Goal: Transaction & Acquisition: Purchase product/service

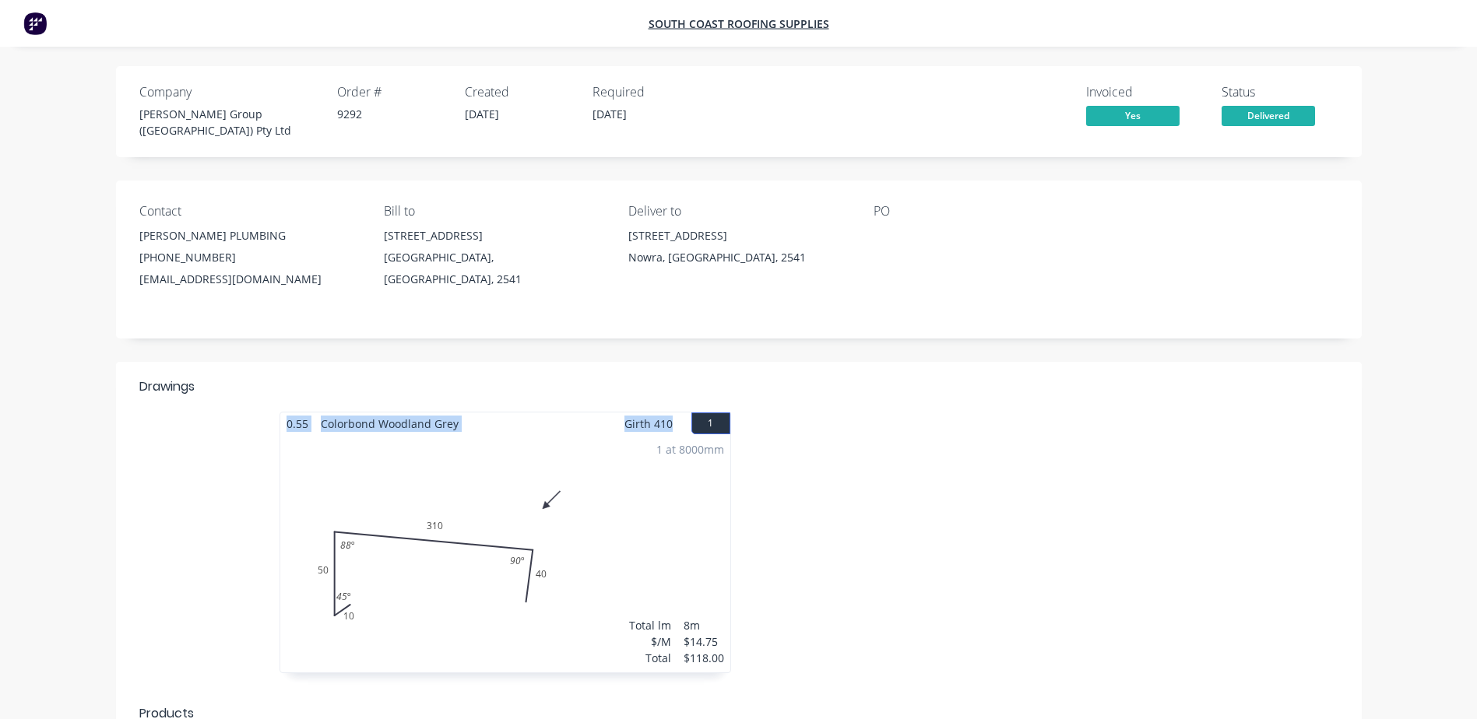
drag, startPoint x: 676, startPoint y: 416, endPoint x: 275, endPoint y: 402, distance: 401.9
click at [275, 412] on div "0.55 Colorbond Woodland Grey Girth 410 1 0 10 50 310 40 45 º 88 º 90 º 0 10 50 …" at bounding box center [505, 550] width 467 height 277
copy div "0.55 Colorbond Woodland Grey Girth 410"
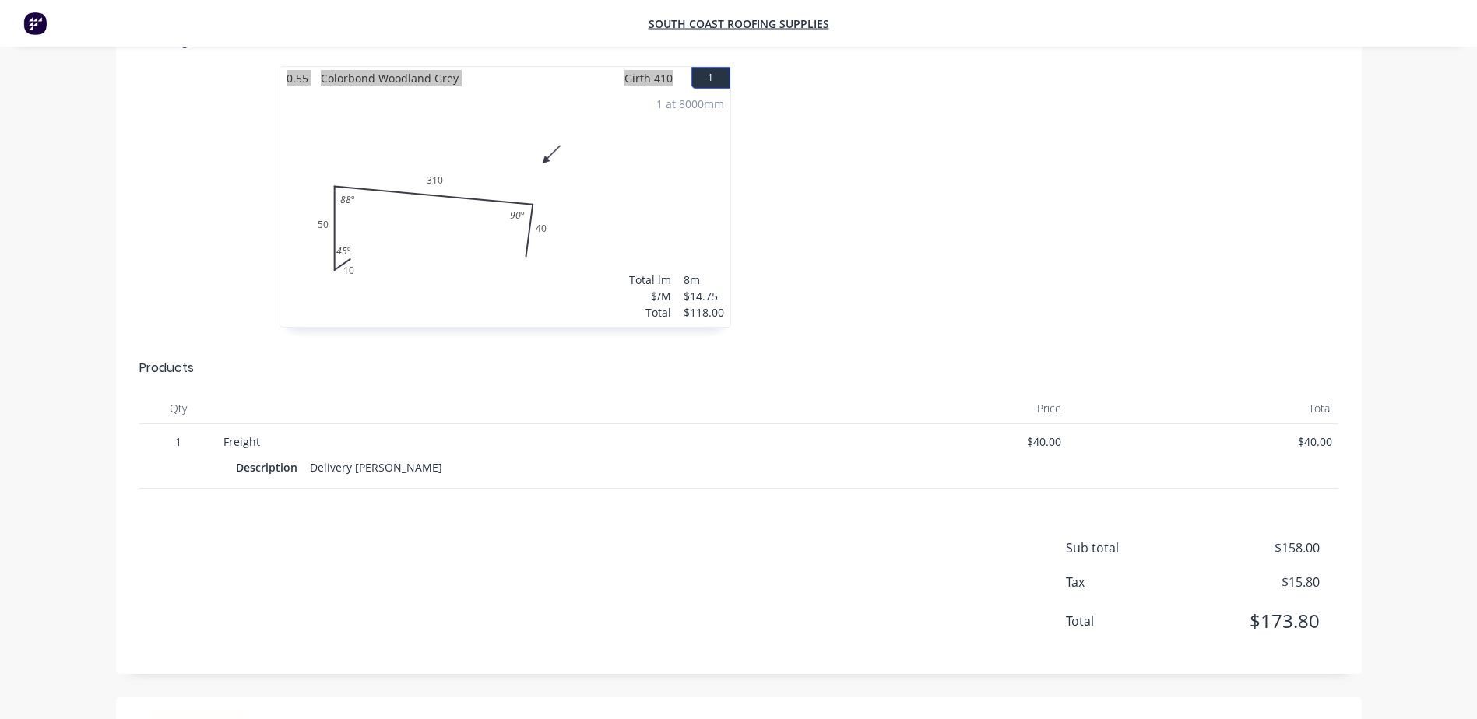
scroll to position [389, 0]
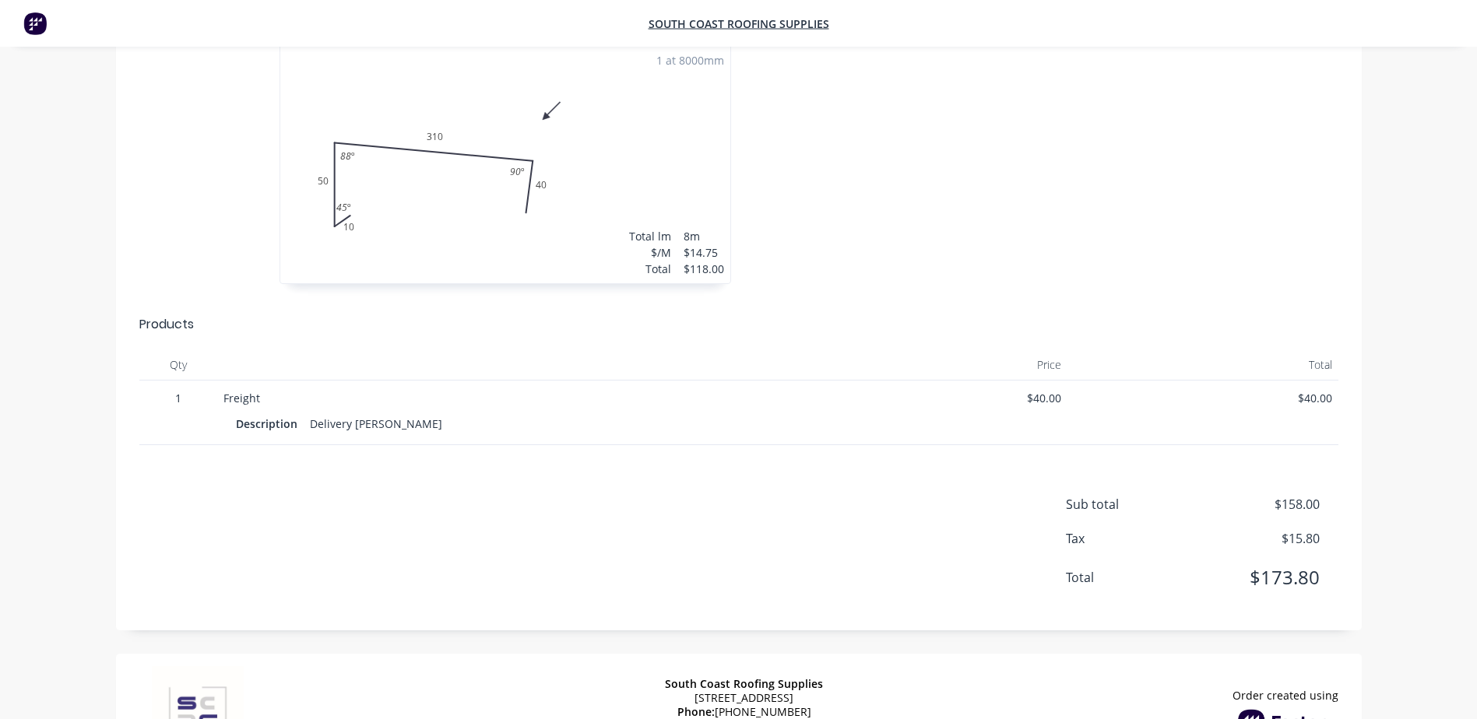
click at [836, 165] on div at bounding box center [972, 161] width 467 height 277
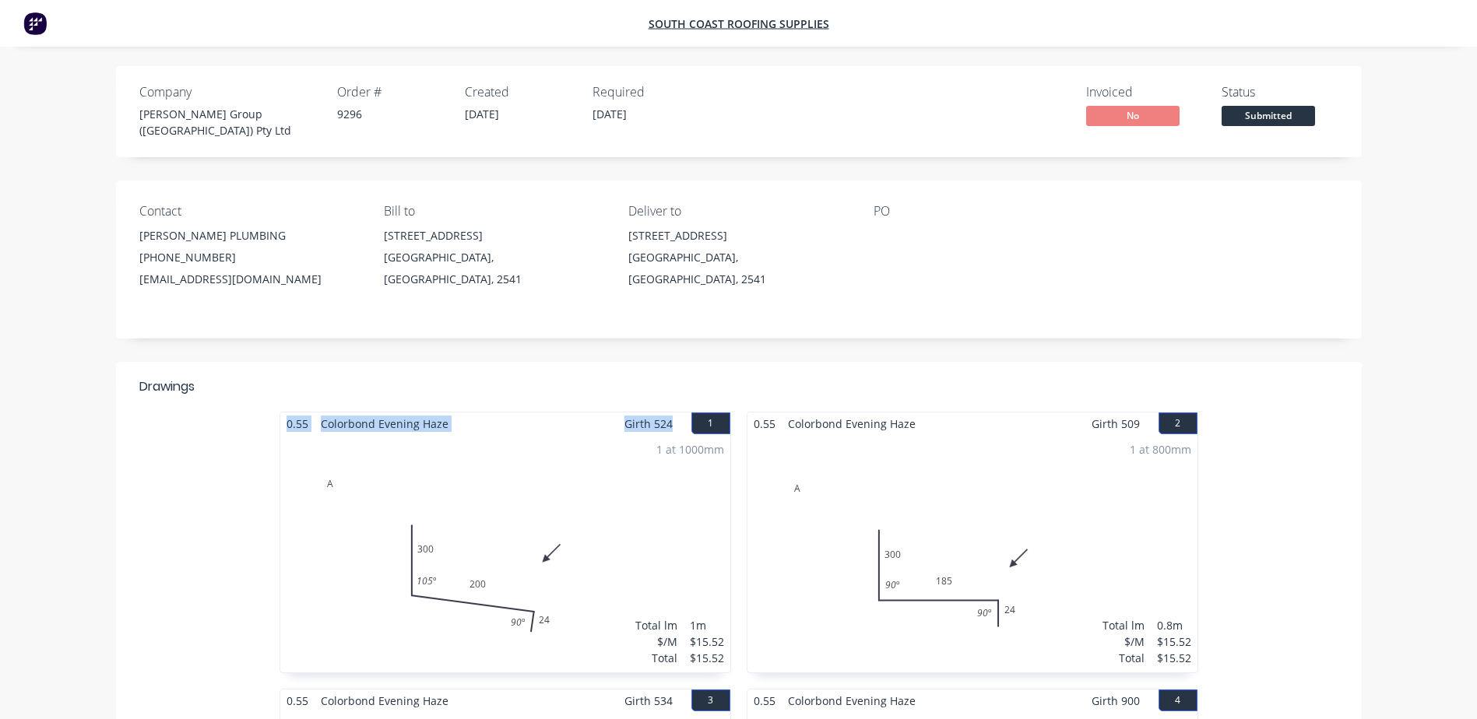
drag, startPoint x: 673, startPoint y: 411, endPoint x: 271, endPoint y: 416, distance: 401.7
copy div "0.55 Colorbond Evening Haze Girth 524"
drag, startPoint x: 1141, startPoint y: 414, endPoint x: 753, endPoint y: 404, distance: 388.6
click at [753, 413] on div "0.55 Colorbond Evening Haze Girth 509 2" at bounding box center [972, 424] width 450 height 23
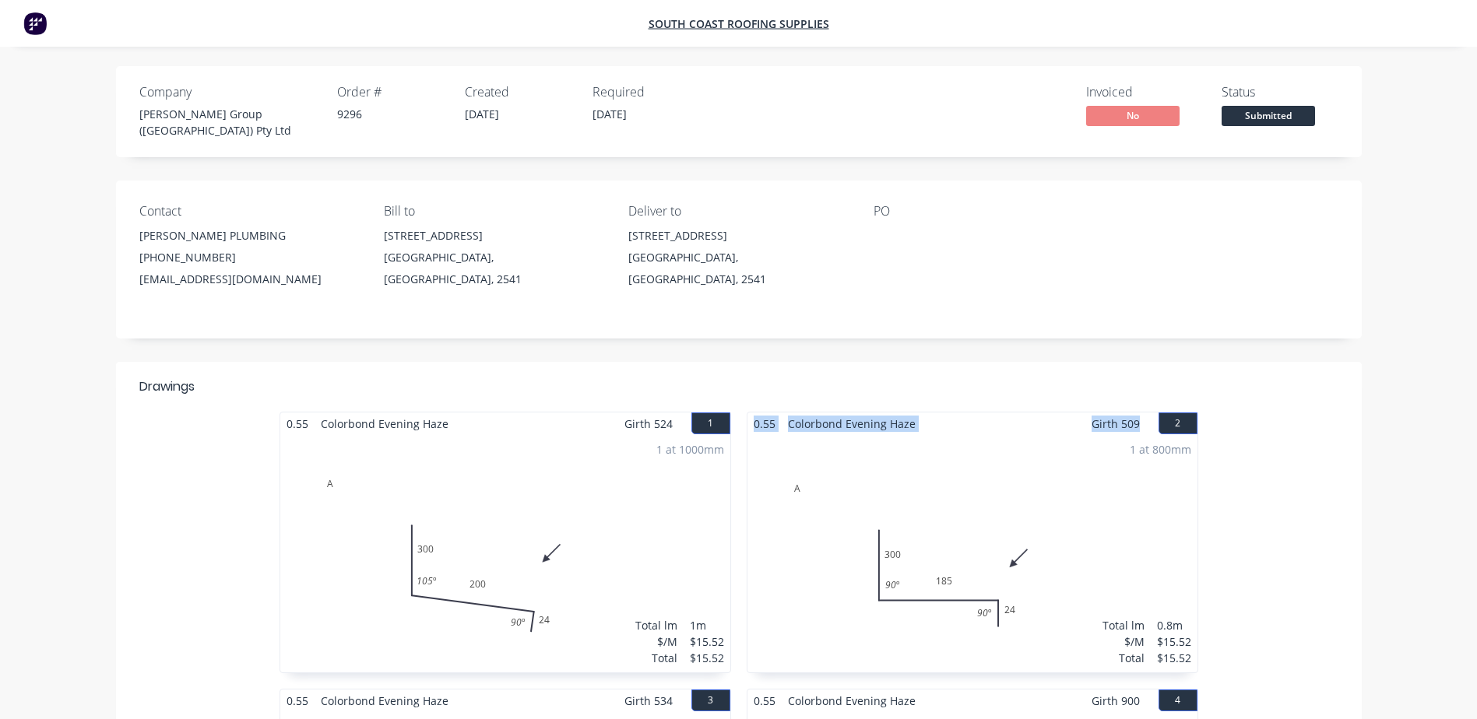
copy div "0.55 Colorbond Evening Haze Girth 509"
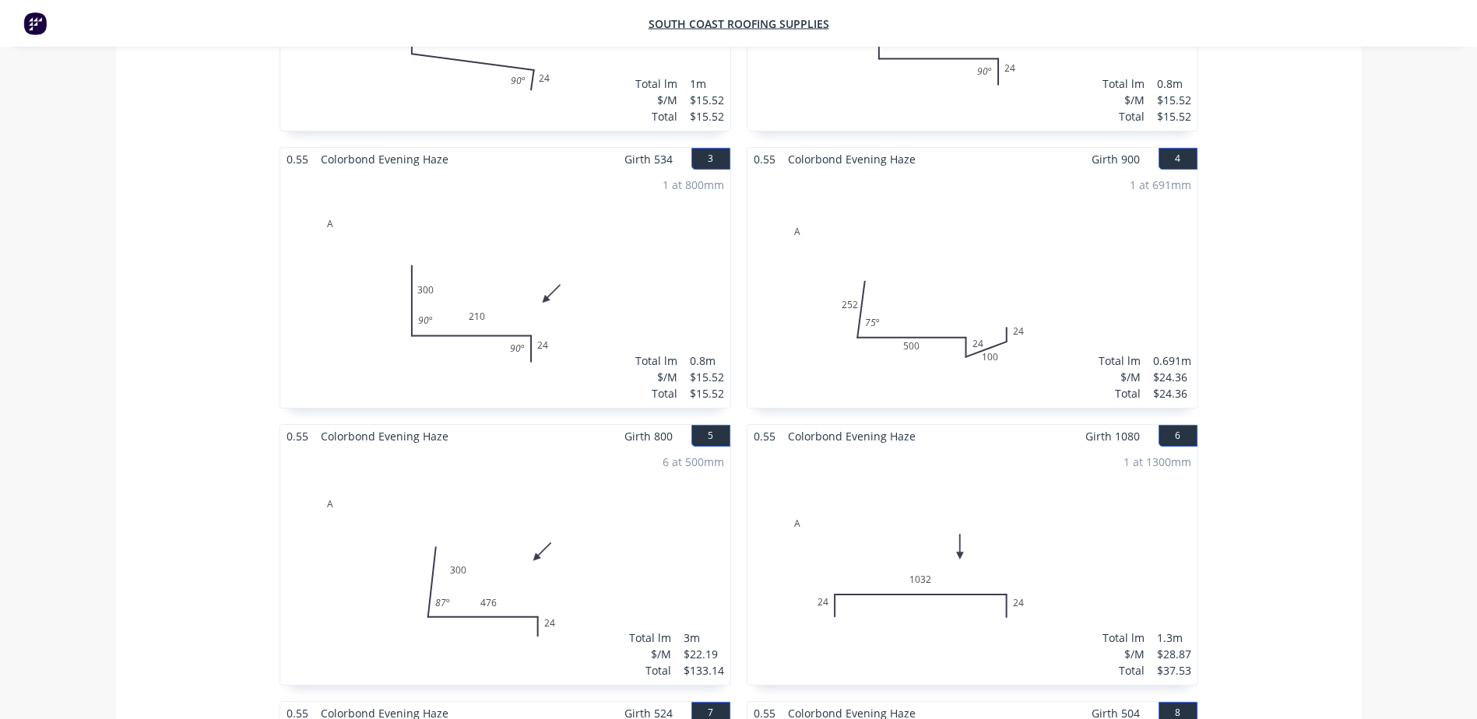
scroll to position [545, 0]
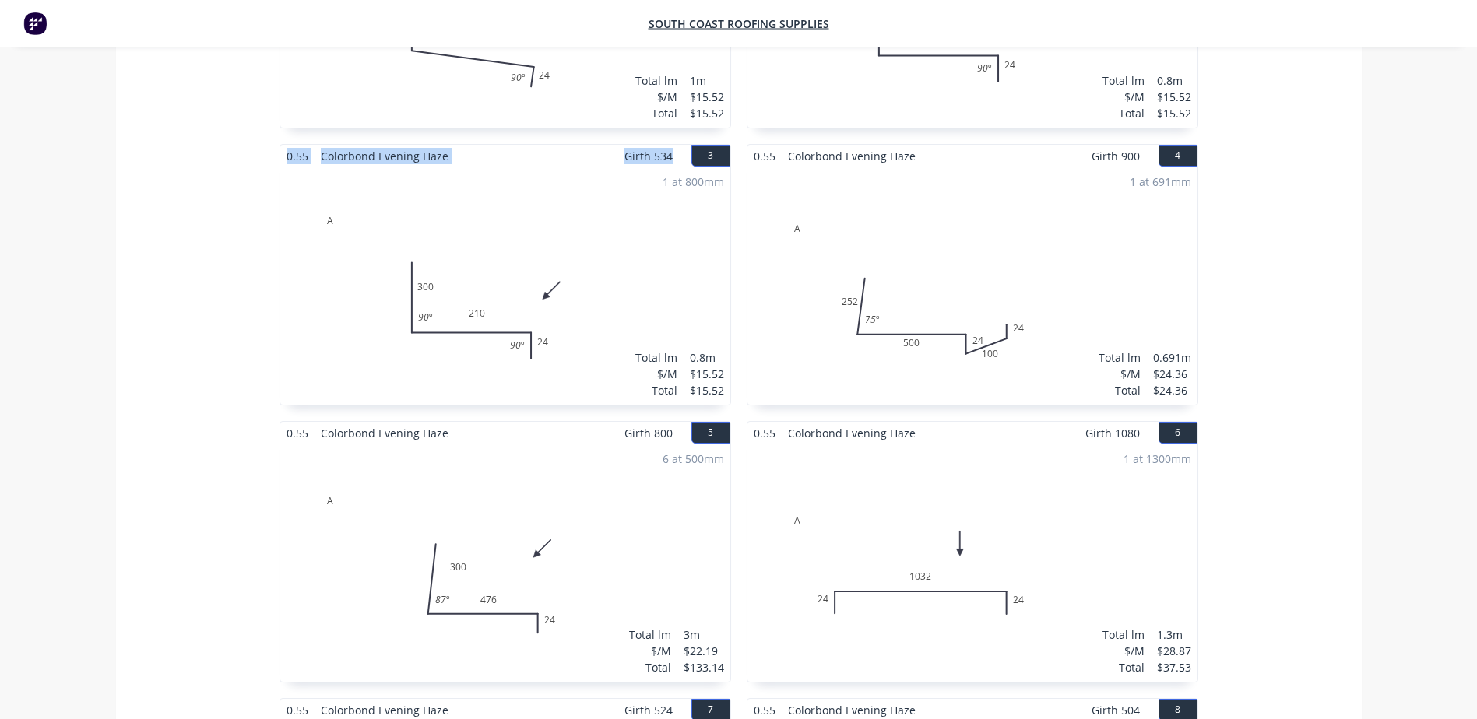
drag, startPoint x: 671, startPoint y: 146, endPoint x: 278, endPoint y: 142, distance: 393.1
click at [278, 142] on div "0.55 Colorbond Evening Haze Girth 524 1 A 300 200 24 105 º 90 º A 300 200 24 10…" at bounding box center [505, 560] width 467 height 1386
copy div "0.55 Colorbond Evening Haze Girth 534"
drag, startPoint x: 1143, startPoint y: 139, endPoint x: 749, endPoint y: 139, distance: 393.9
click at [749, 145] on div "0.55 Colorbond Evening Haze Girth 900 4" at bounding box center [972, 156] width 450 height 23
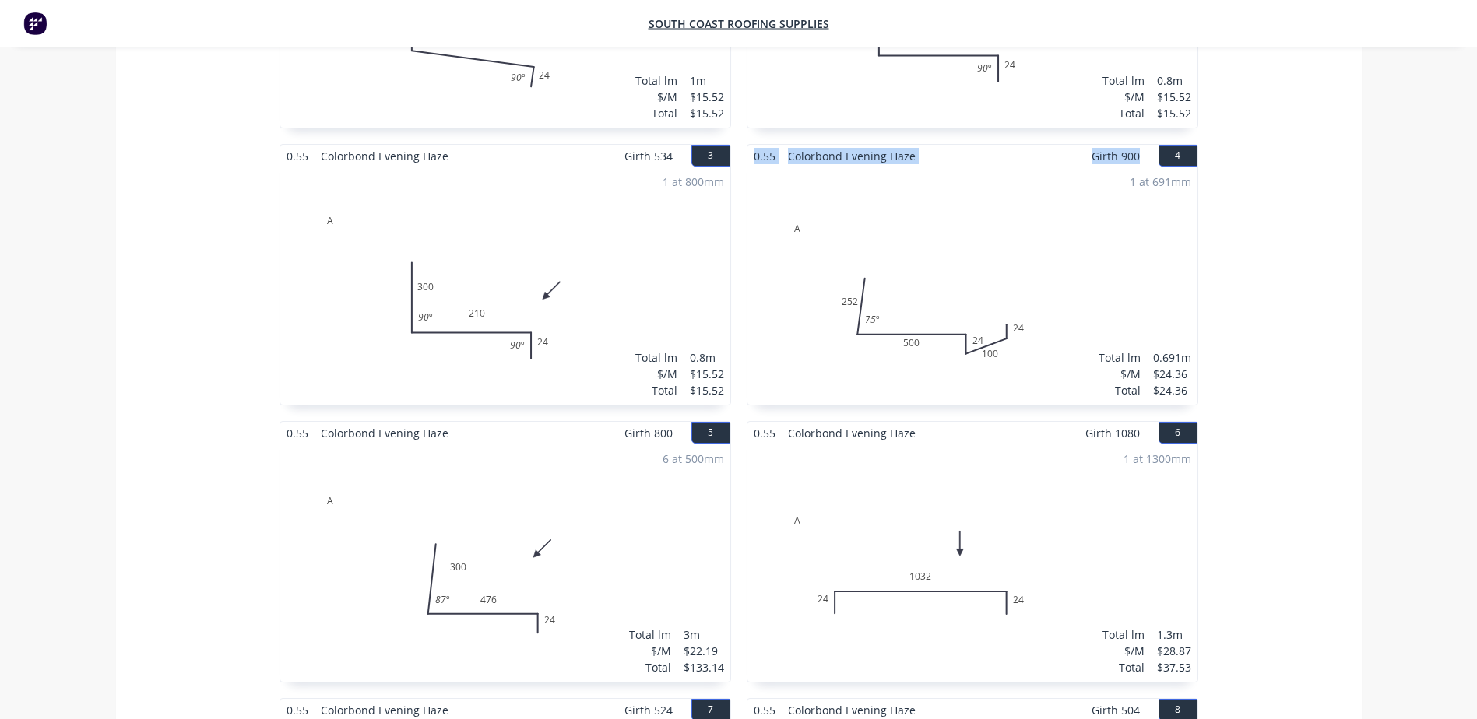
copy div "0.55 Colorbond Evening Haze Girth 900"
drag, startPoint x: 679, startPoint y: 420, endPoint x: 274, endPoint y: 412, distance: 404.9
click at [274, 412] on div "0.55 Colorbond Evening Haze Girth 524 1 A 300 200 24 105 º 90 º A 300 200 24 10…" at bounding box center [505, 560] width 467 height 1386
copy div "0.55 Colorbond Evening Haze Girth 800"
drag, startPoint x: 1138, startPoint y: 426, endPoint x: 756, endPoint y: 427, distance: 382.2
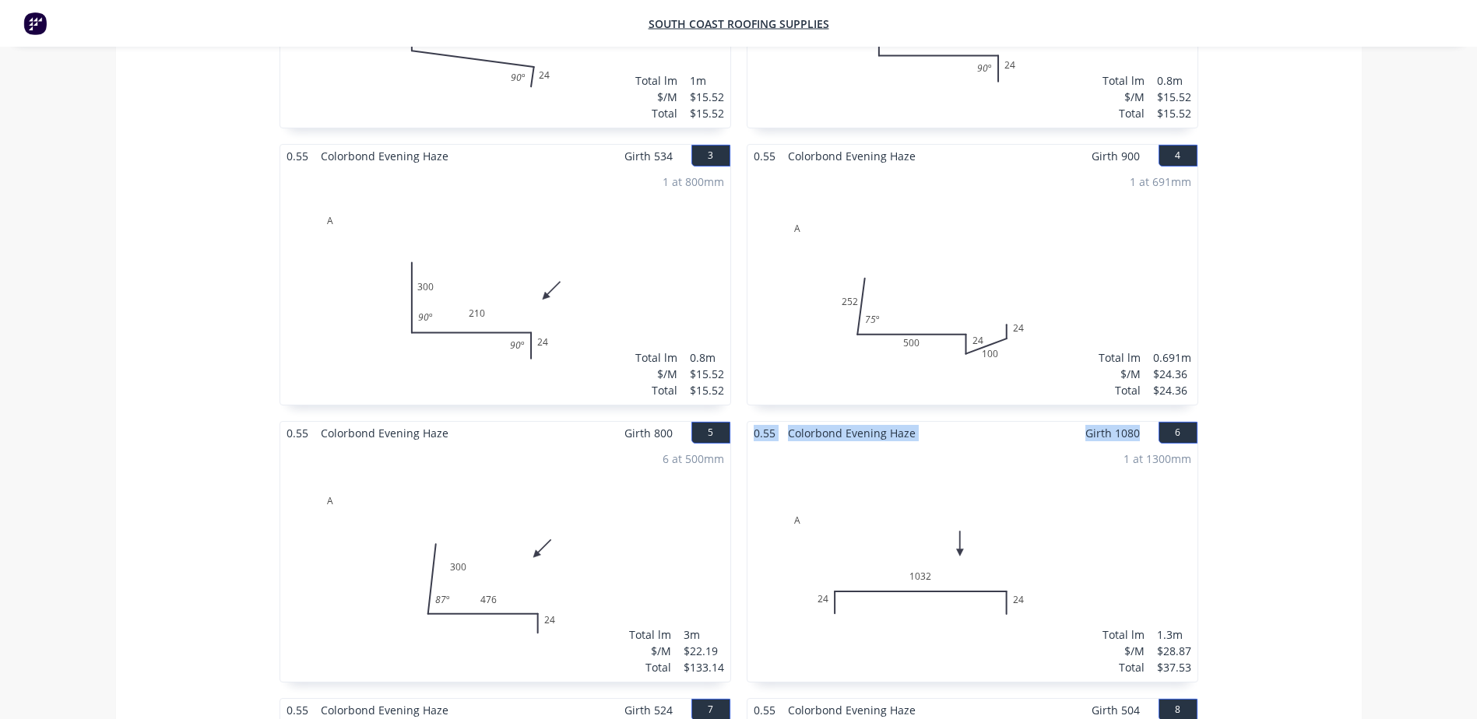
click at [756, 427] on div "0.55 Colorbond Evening Haze Girth 1080 6" at bounding box center [972, 433] width 450 height 23
copy div "0.55 Colorbond Evening Haze Girth 1080"
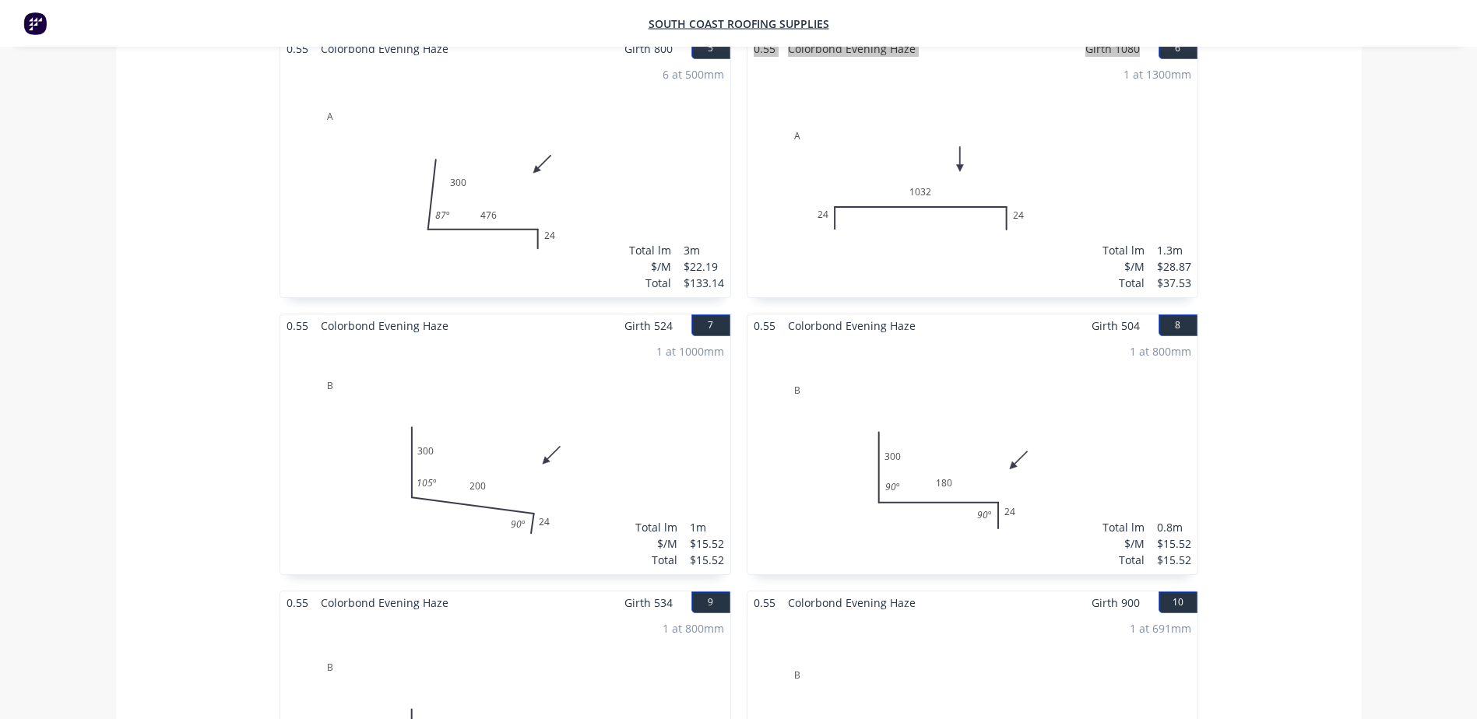
scroll to position [934, 0]
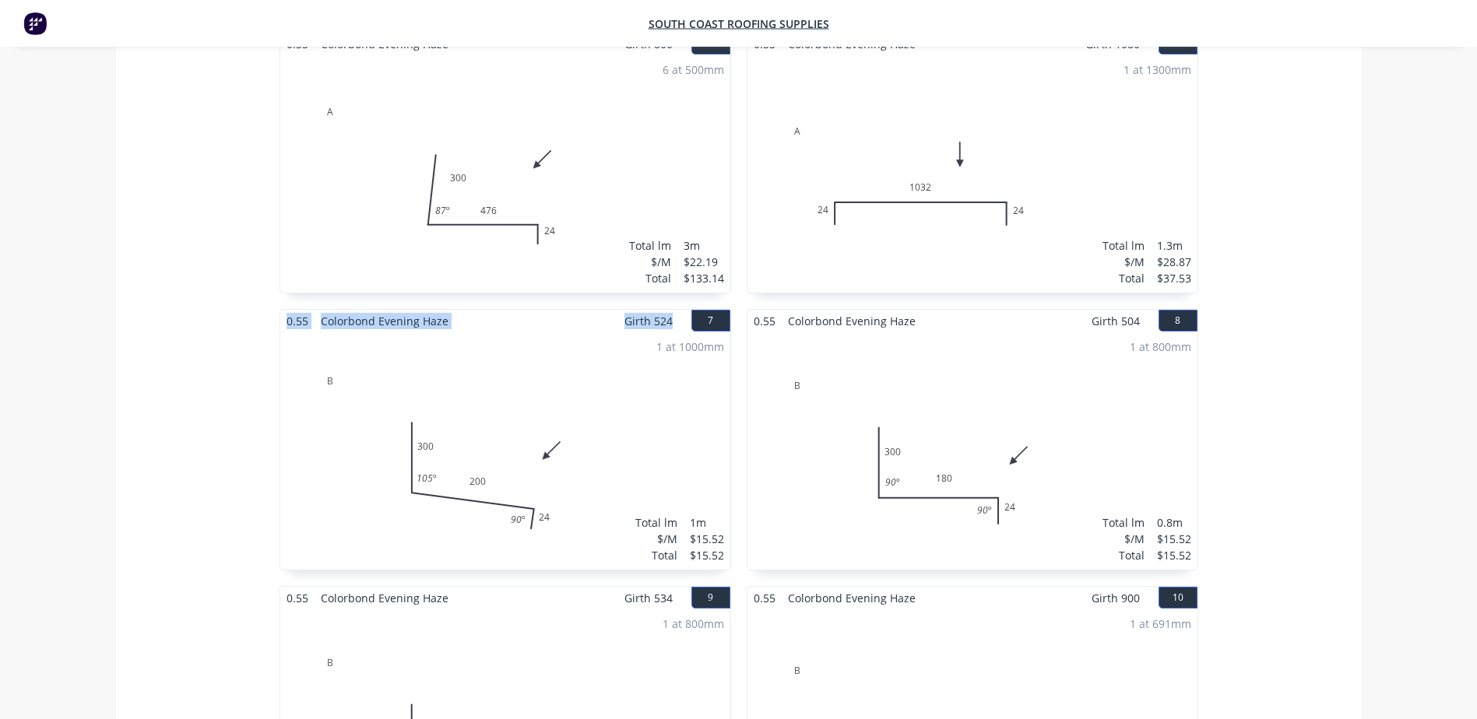
drag, startPoint x: 677, startPoint y: 311, endPoint x: 257, endPoint y: 301, distance: 420.5
click at [257, 301] on div "0.55 Colorbond Evening Haze Girth 524 1 A 300 200 24 105 º 90 º A 300 200 24 10…" at bounding box center [739, 171] width 1246 height 1386
copy div "0.55 Colorbond Evening Haze Girth 524"
drag, startPoint x: 1128, startPoint y: 310, endPoint x: 754, endPoint y: 309, distance: 374.4
click at [754, 310] on div "0.55 Colorbond Evening Haze Girth 504 8" at bounding box center [972, 321] width 450 height 23
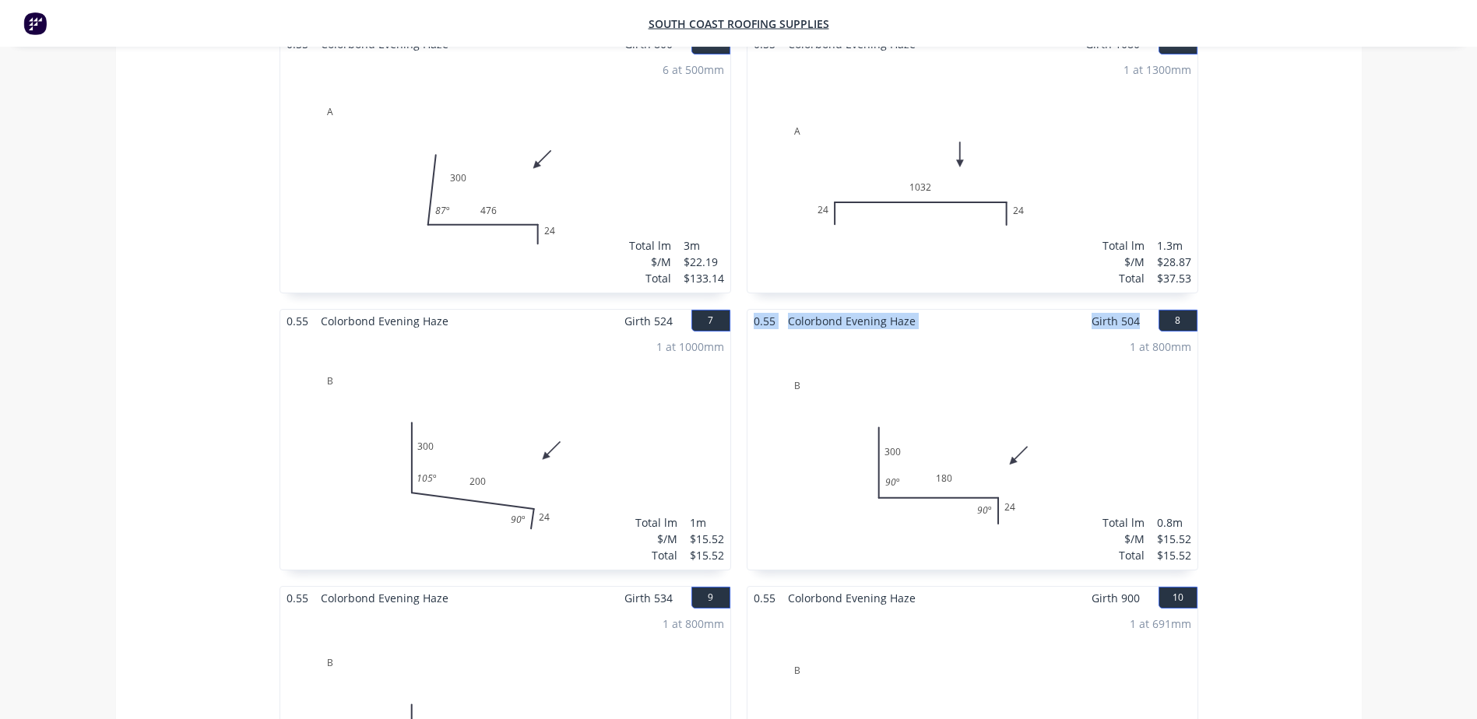
copy div "0.55 Colorbond Evening Haze Girth 504"
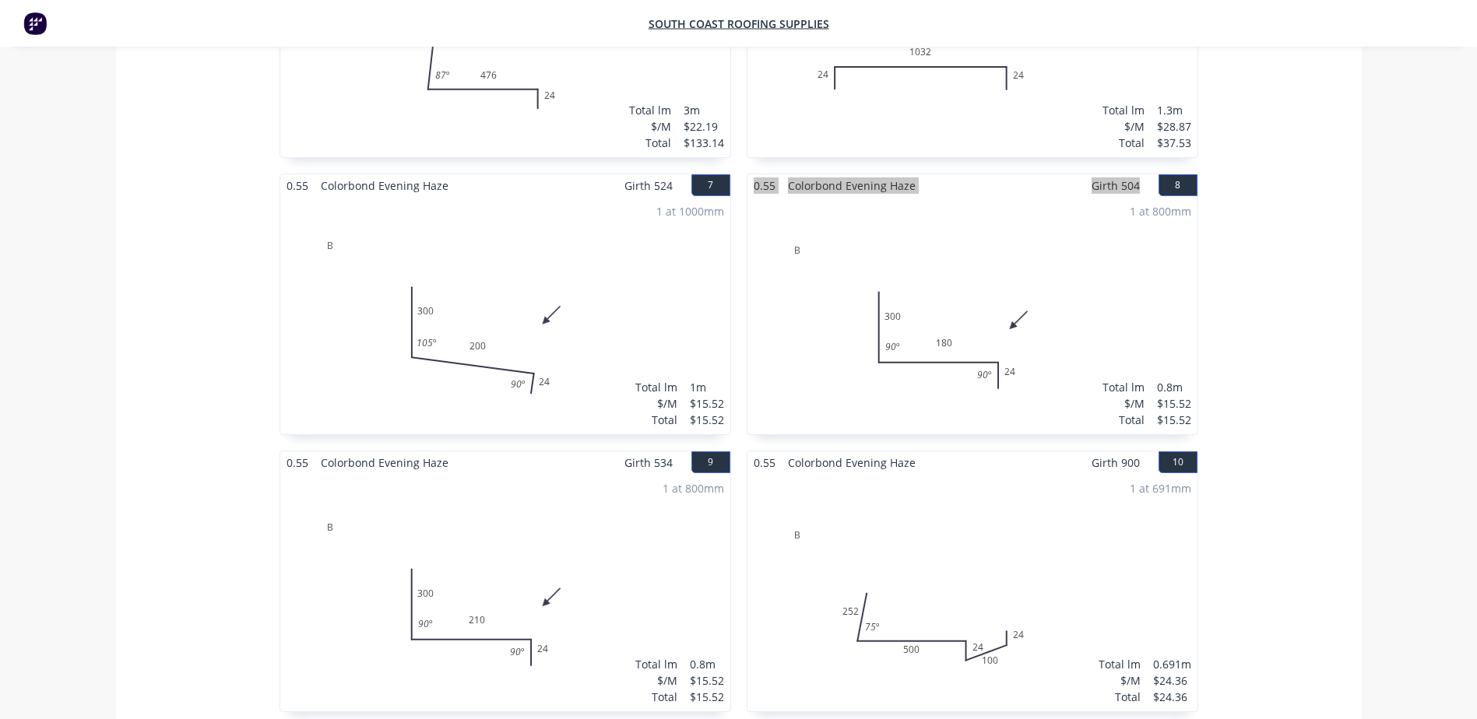
scroll to position [1401, 0]
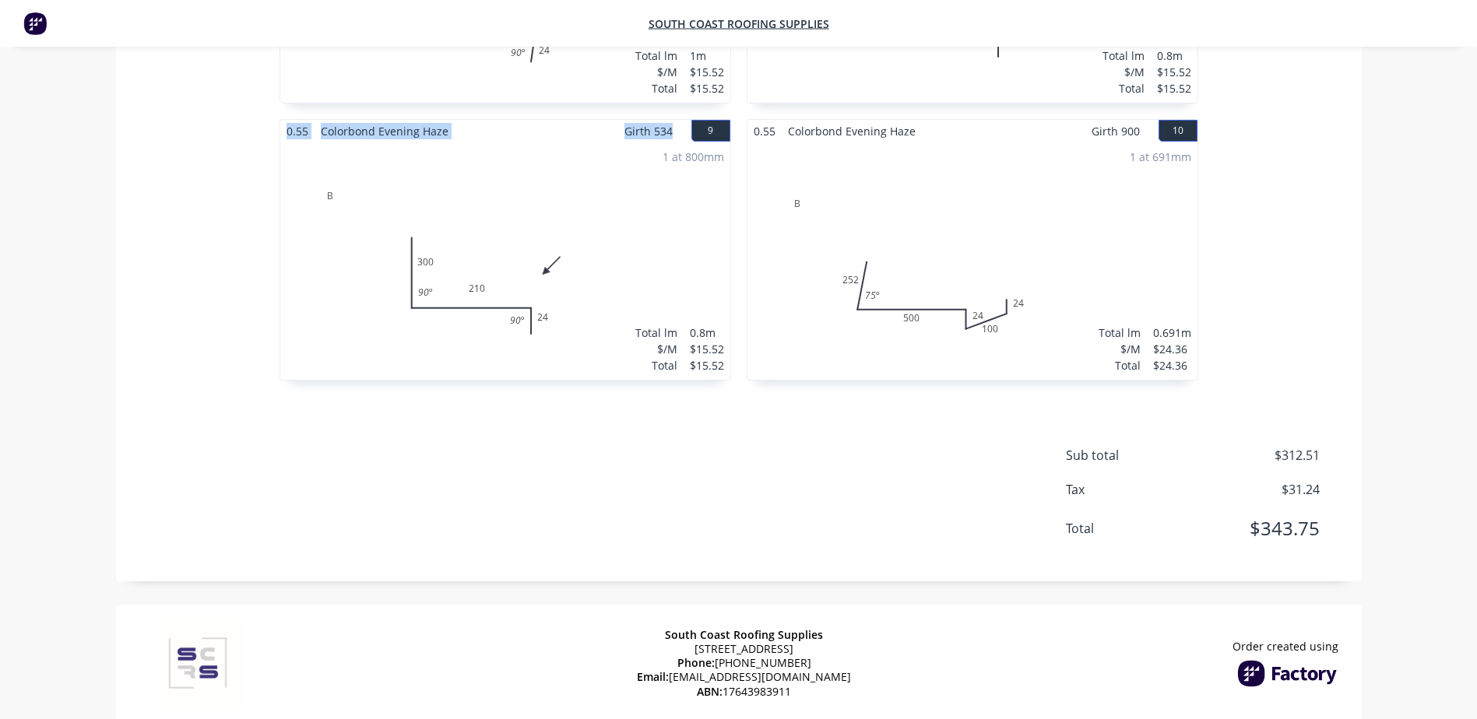
drag, startPoint x: 629, startPoint y: 119, endPoint x: 281, endPoint y: 124, distance: 348.0
click at [281, 124] on div "0.55 Colorbond Evening Haze Girth 534 9" at bounding box center [505, 131] width 450 height 23
copy div "0.55 Colorbond Evening Haze Girth 534"
drag, startPoint x: 1133, startPoint y: 121, endPoint x: 742, endPoint y: 117, distance: 391.6
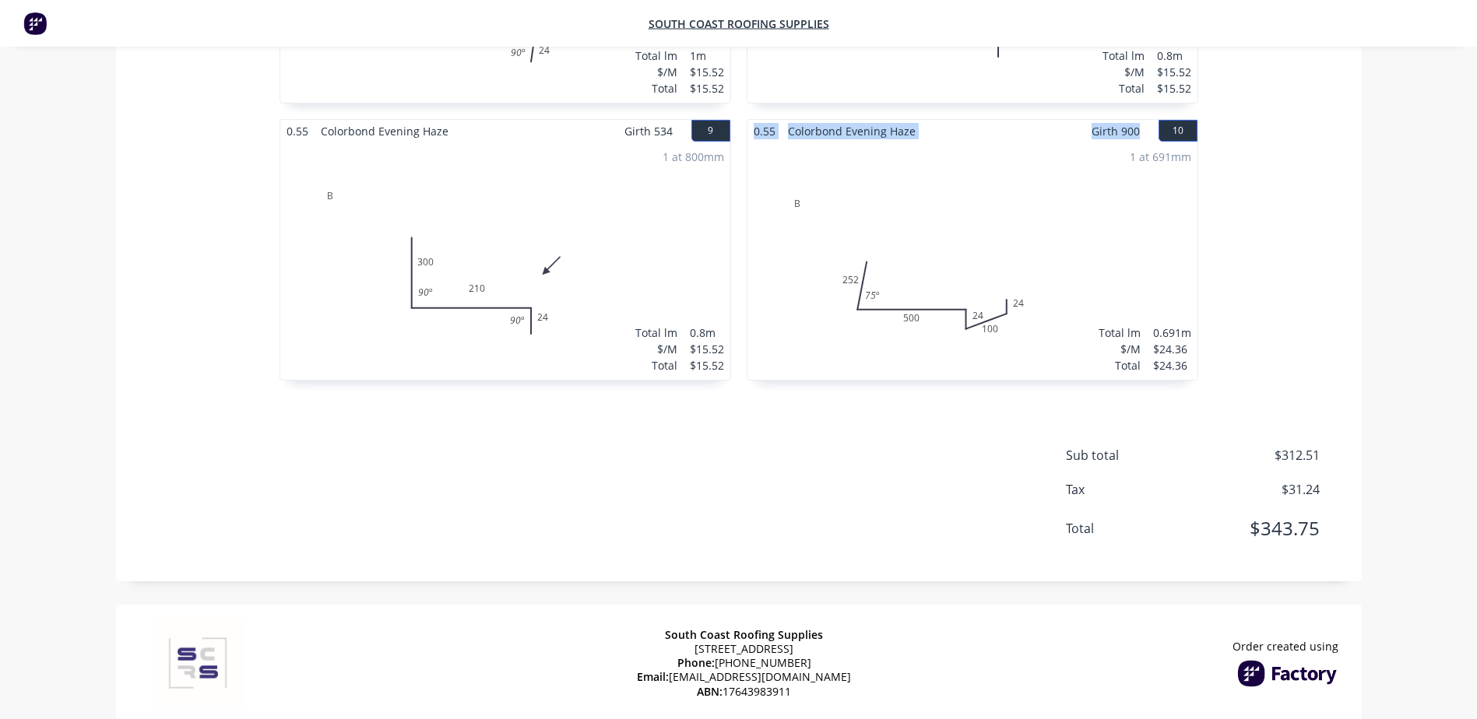
copy div "0.55 Colorbond Evening Haze Girth 900"
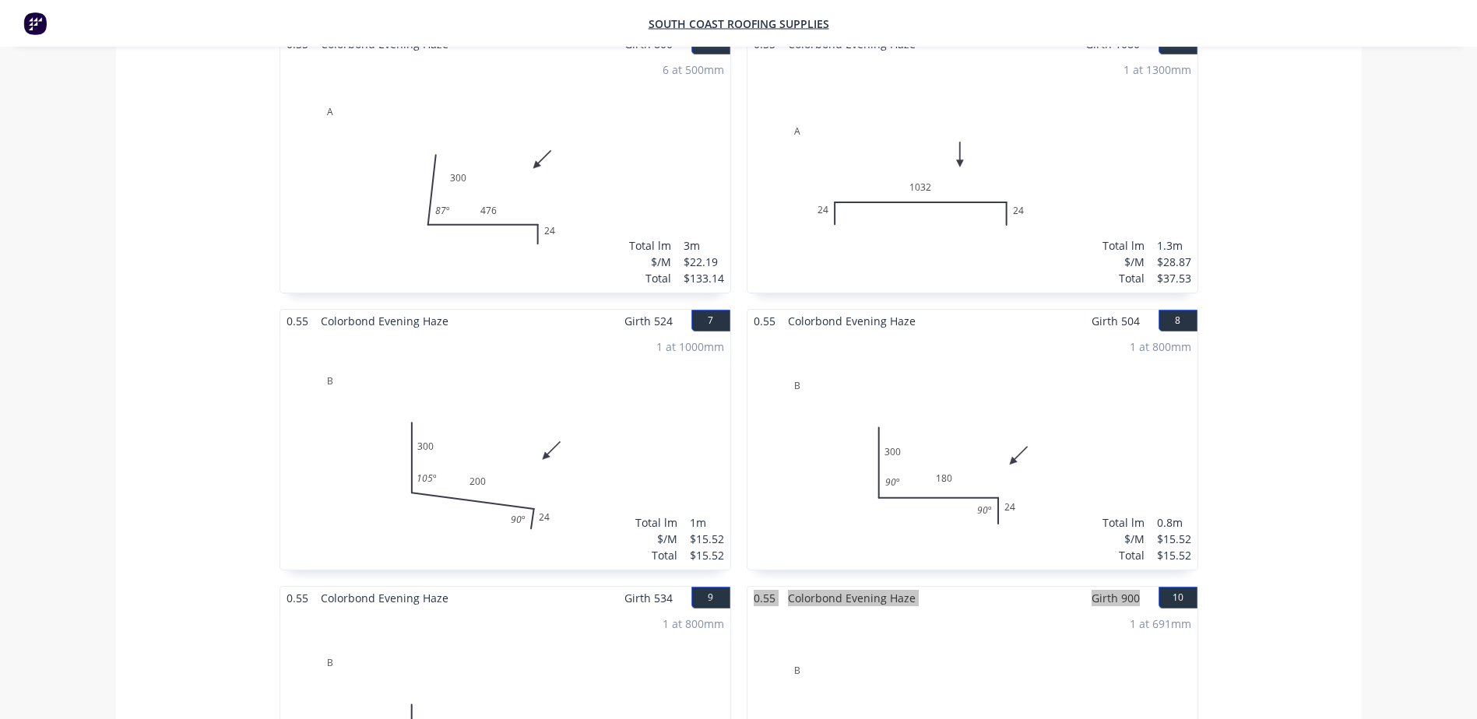
scroll to position [1422, 0]
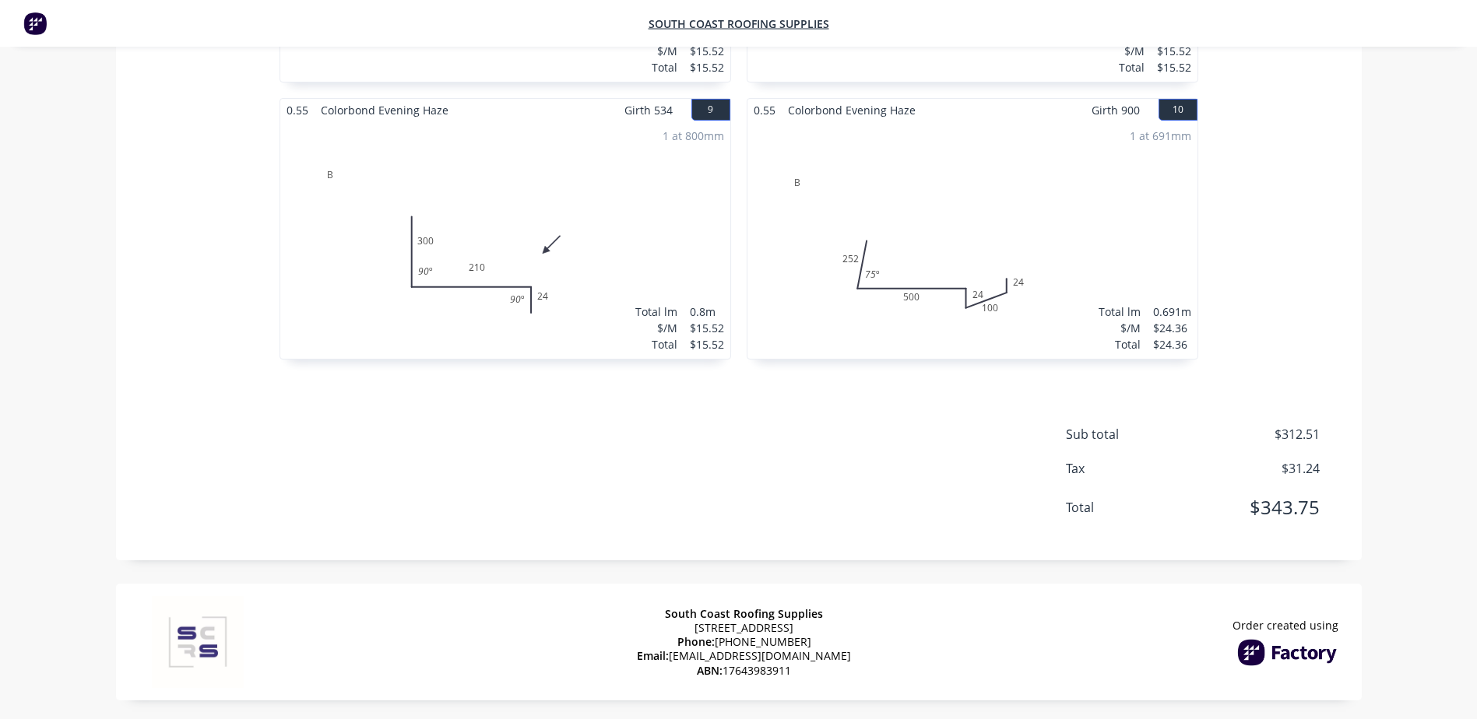
click at [716, 232] on div "1 at 800mm Total lm $/M Total 0.8m $15.52 $15.52" at bounding box center [505, 239] width 450 height 237
